Goal: Task Accomplishment & Management: Manage account settings

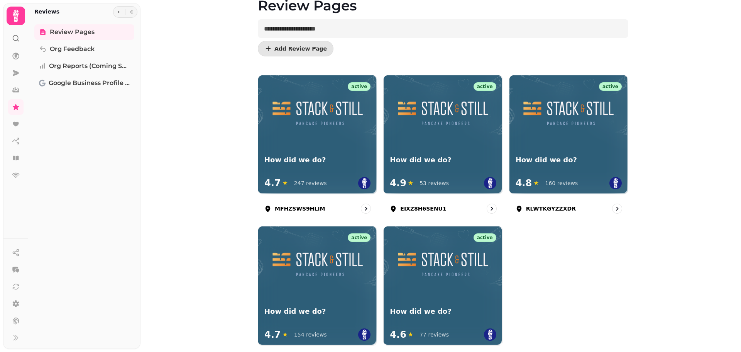
scroll to position [77, 0]
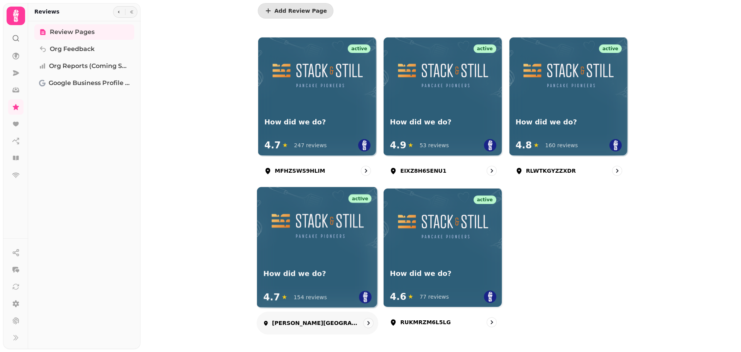
click at [303, 214] on img at bounding box center [317, 225] width 101 height 51
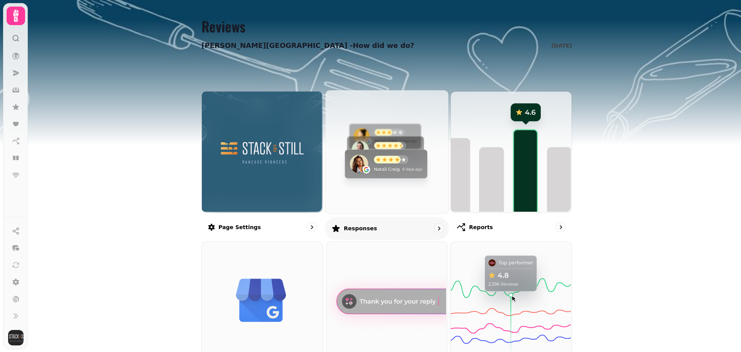
click at [357, 165] on img at bounding box center [385, 150] width 123 height 123
